Goal: Information Seeking & Learning: Compare options

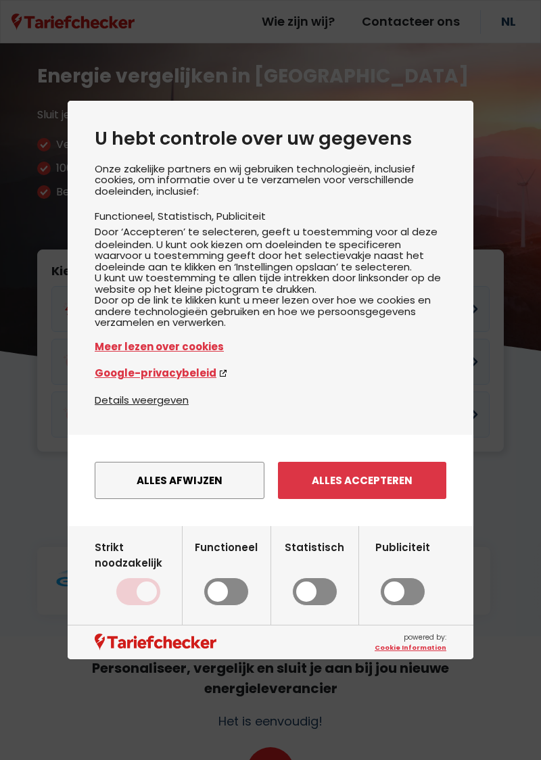
click at [162, 499] on button "Alles afwijzen" at bounding box center [180, 480] width 170 height 37
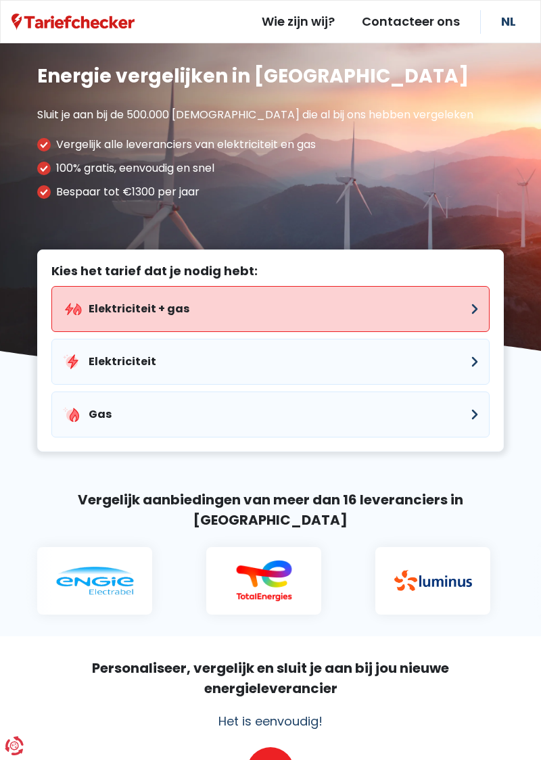
click at [431, 310] on button "Elektriciteit + gas" at bounding box center [270, 309] width 438 height 46
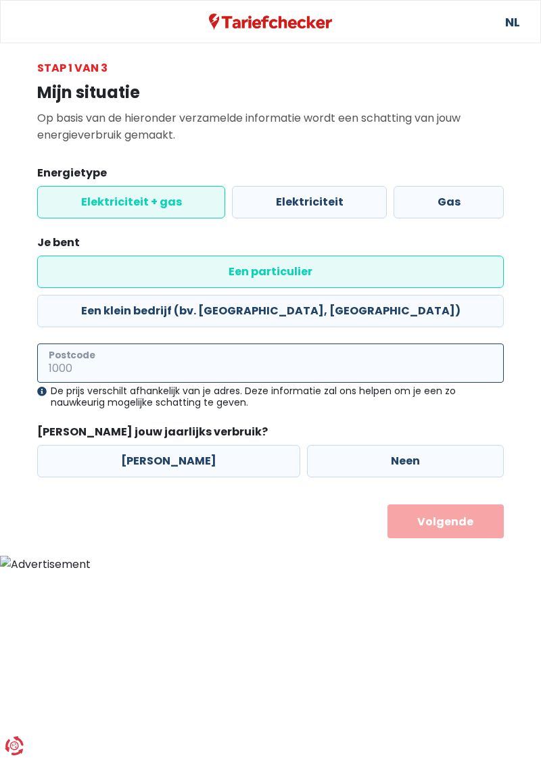
click at [232, 344] on input "Postcode" at bounding box center [270, 363] width 467 height 39
click at [319, 344] on input "3700" at bounding box center [270, 363] width 467 height 39
type input "3700"
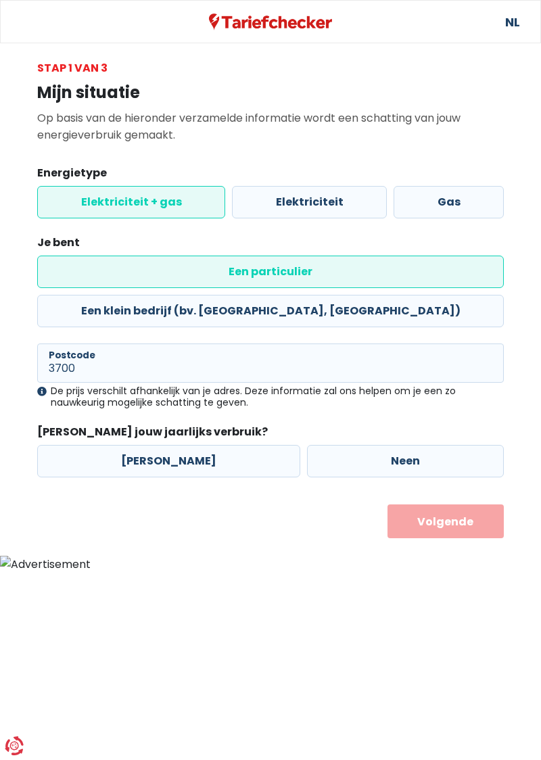
click at [142, 445] on label "[PERSON_NAME]" at bounding box center [168, 461] width 263 height 32
click at [142, 445] on input "[PERSON_NAME]" at bounding box center [168, 461] width 263 height 32
radio input "true"
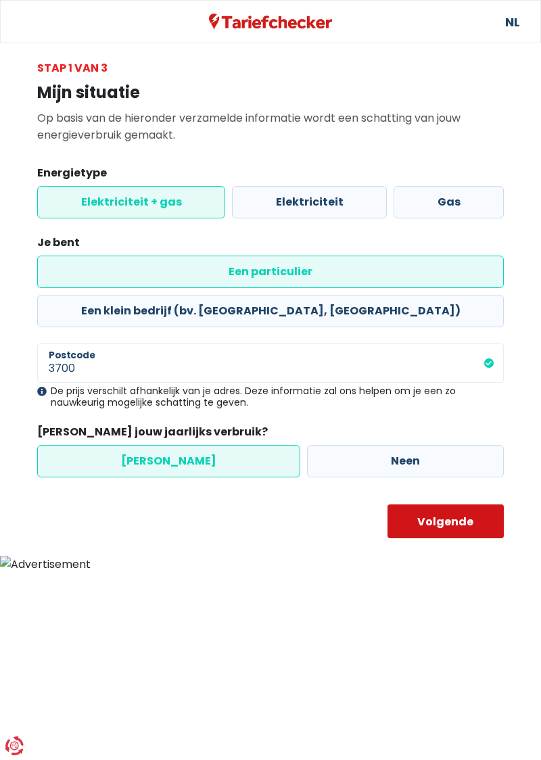
click at [442, 504] on button "Volgende" at bounding box center [445, 521] width 117 height 34
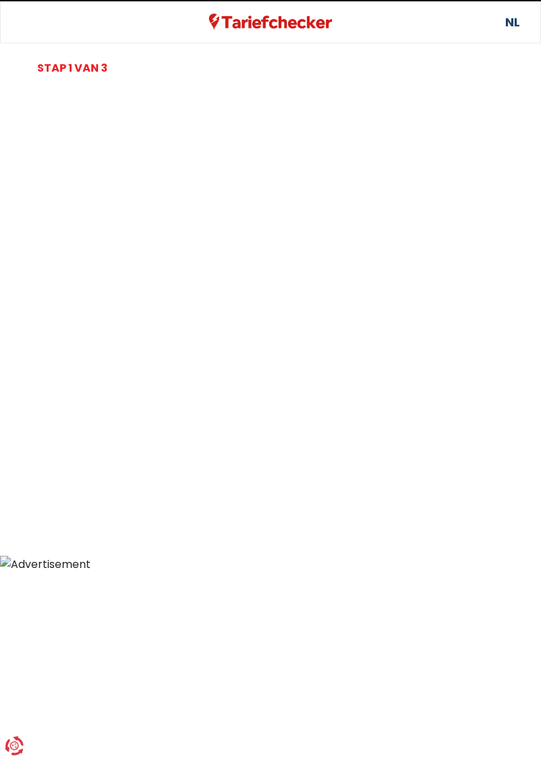
select select
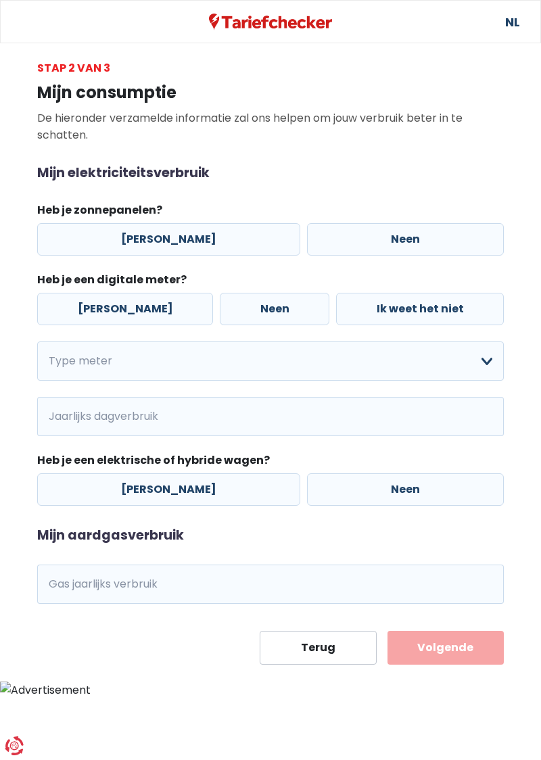
click at [383, 233] on label "Neen" at bounding box center [405, 239] width 197 height 32
click at [383, 233] on input "Neen" at bounding box center [405, 239] width 197 height 32
radio input "true"
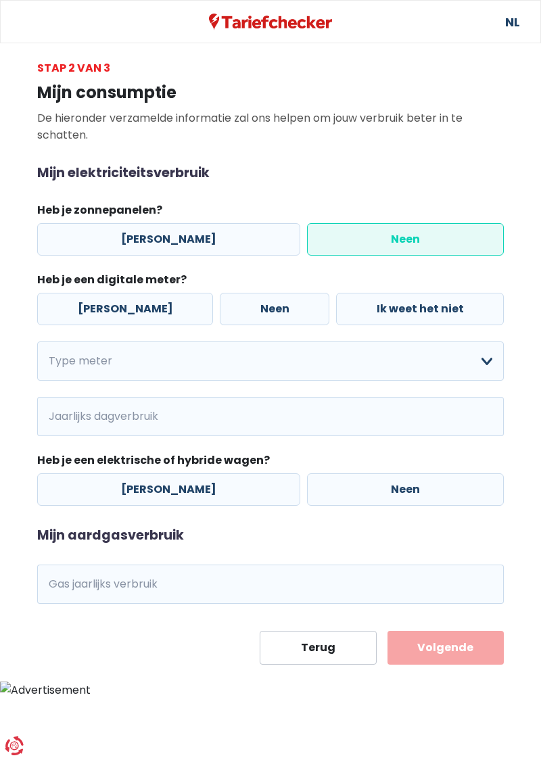
click at [105, 304] on label "[PERSON_NAME]" at bounding box center [125, 309] width 176 height 32
click at [105, 304] on input "[PERSON_NAME]" at bounding box center [125, 309] width 176 height 32
radio input "true"
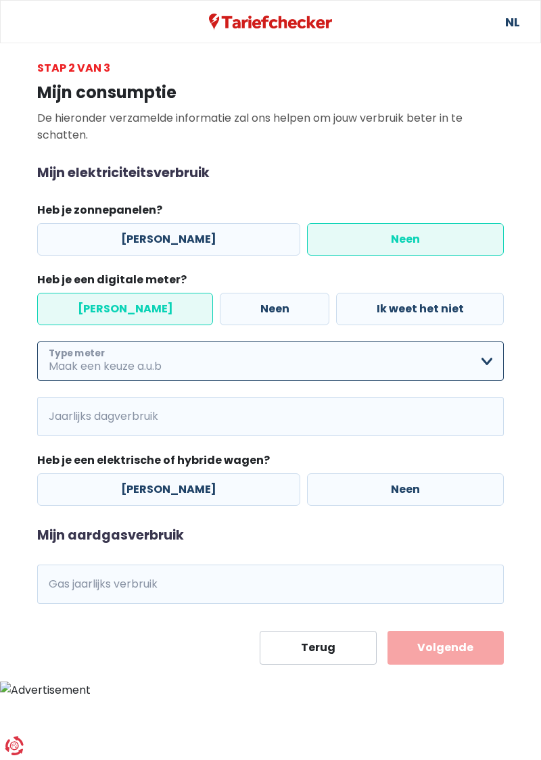
click at [500, 361] on select "Enkelvoudig Tweevoudig Enkelvoudig + uitsluitend nachttarief Tweevoudig + uitsl…" at bounding box center [270, 360] width 467 height 39
click at [498, 359] on select "Enkelvoudig Tweevoudig Enkelvoudig + uitsluitend nachttarief Tweevoudig + uitsl…" at bounding box center [270, 360] width 467 height 39
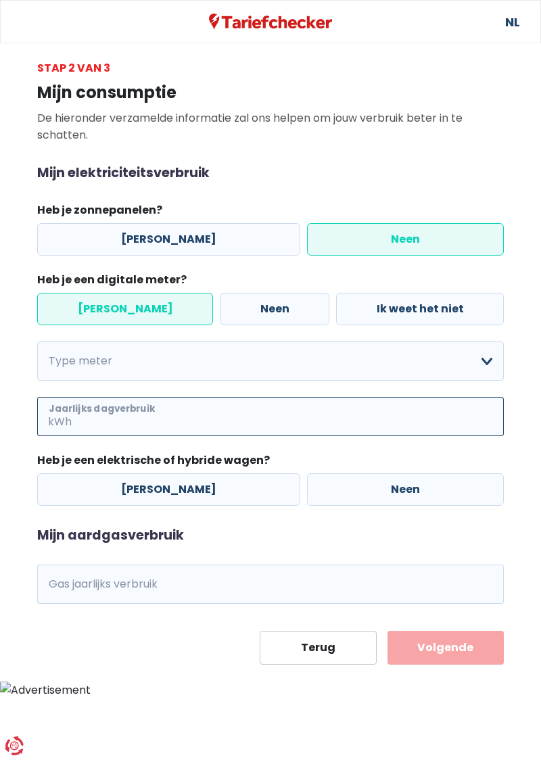
click at [477, 415] on input "Jaarlijks dagverbruik" at bounding box center [288, 416] width 429 height 39
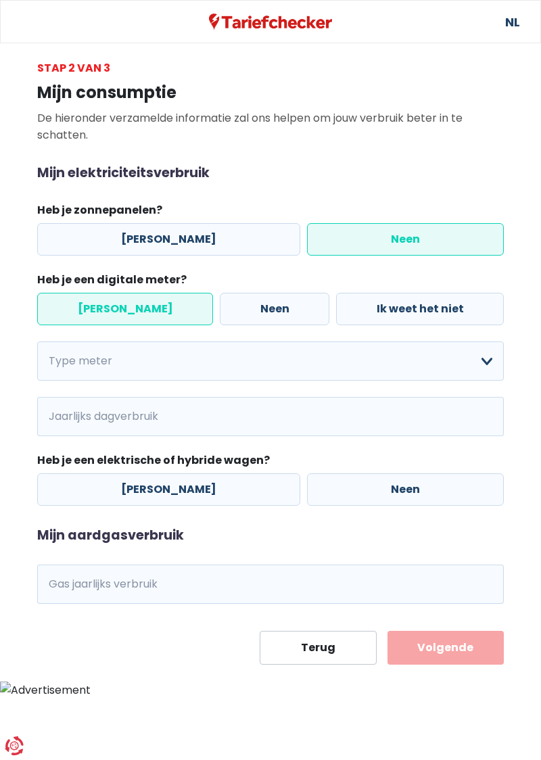
click at [364, 482] on label "Neen" at bounding box center [405, 489] width 197 height 32
click at [364, 482] on input "Neen" at bounding box center [405, 489] width 197 height 32
radio input "true"
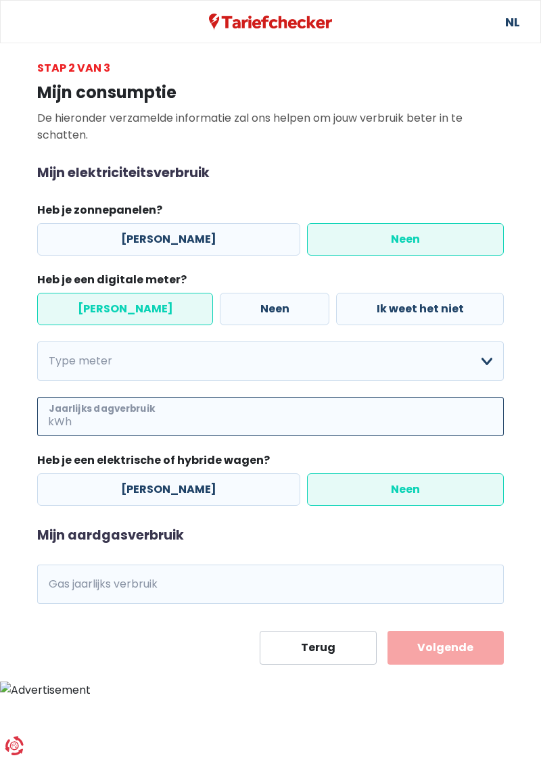
click at [427, 412] on input "Jaarlijks dagverbruik" at bounding box center [288, 416] width 429 height 39
click at [81, 413] on input "Jaarlijks dagverbruik" at bounding box center [288, 416] width 429 height 39
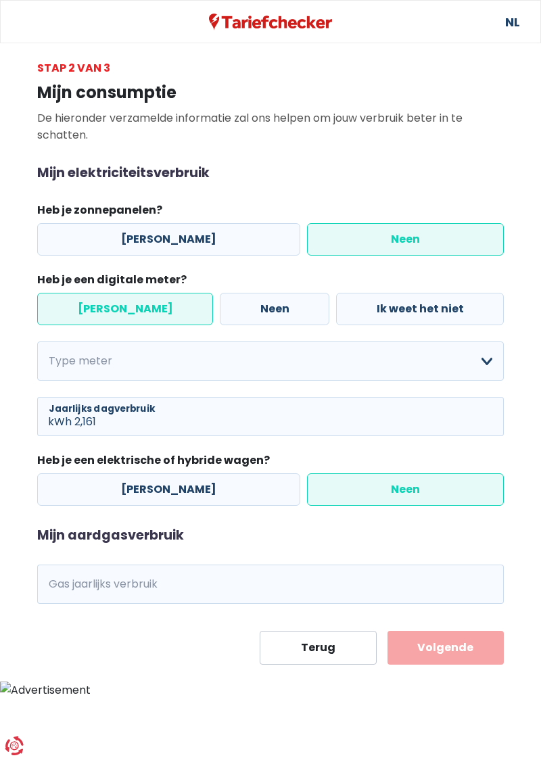
type input "2"
